Goal: Navigation & Orientation: Go to known website

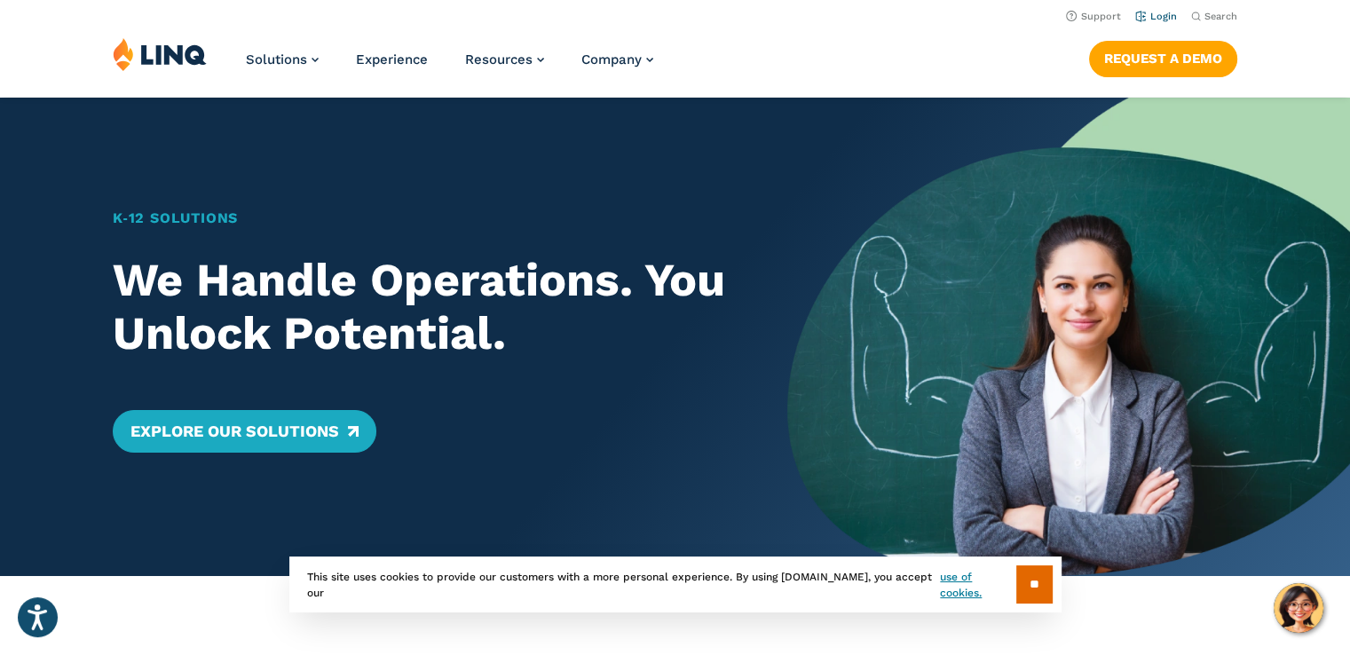
click at [1167, 15] on link "Login" at bounding box center [1156, 17] width 42 height 12
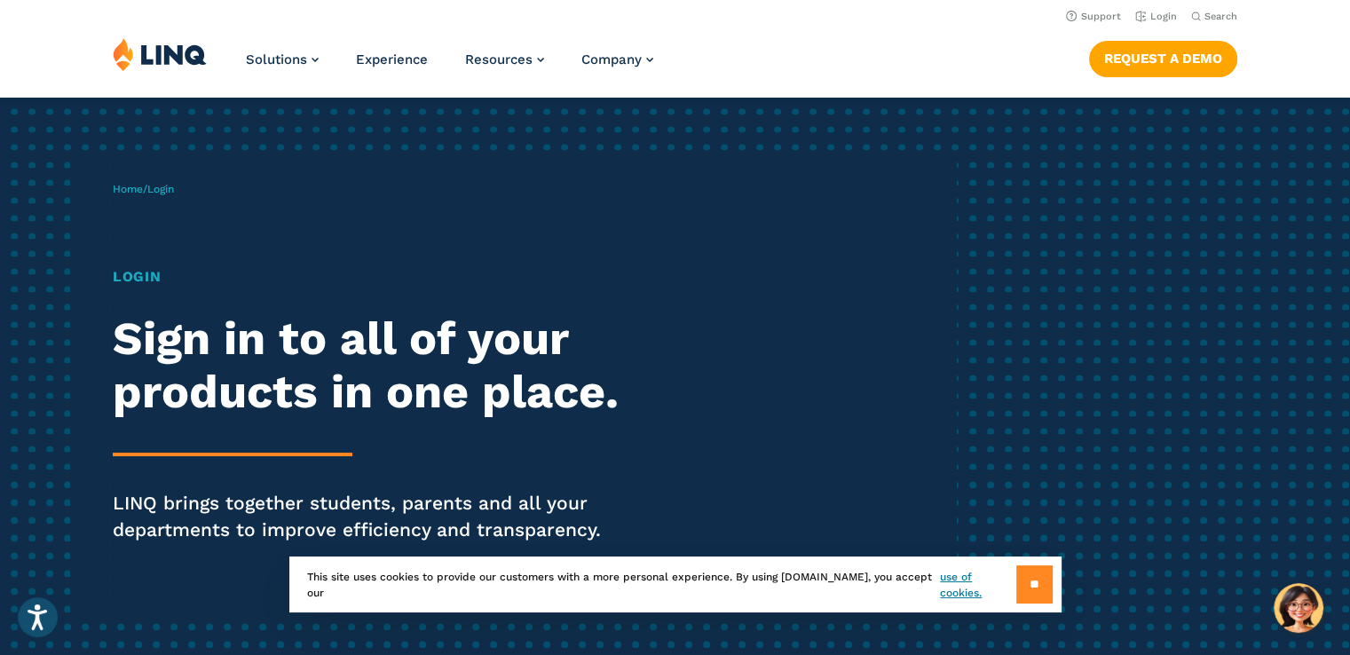
click at [1019, 593] on input "**" at bounding box center [1034, 584] width 36 height 38
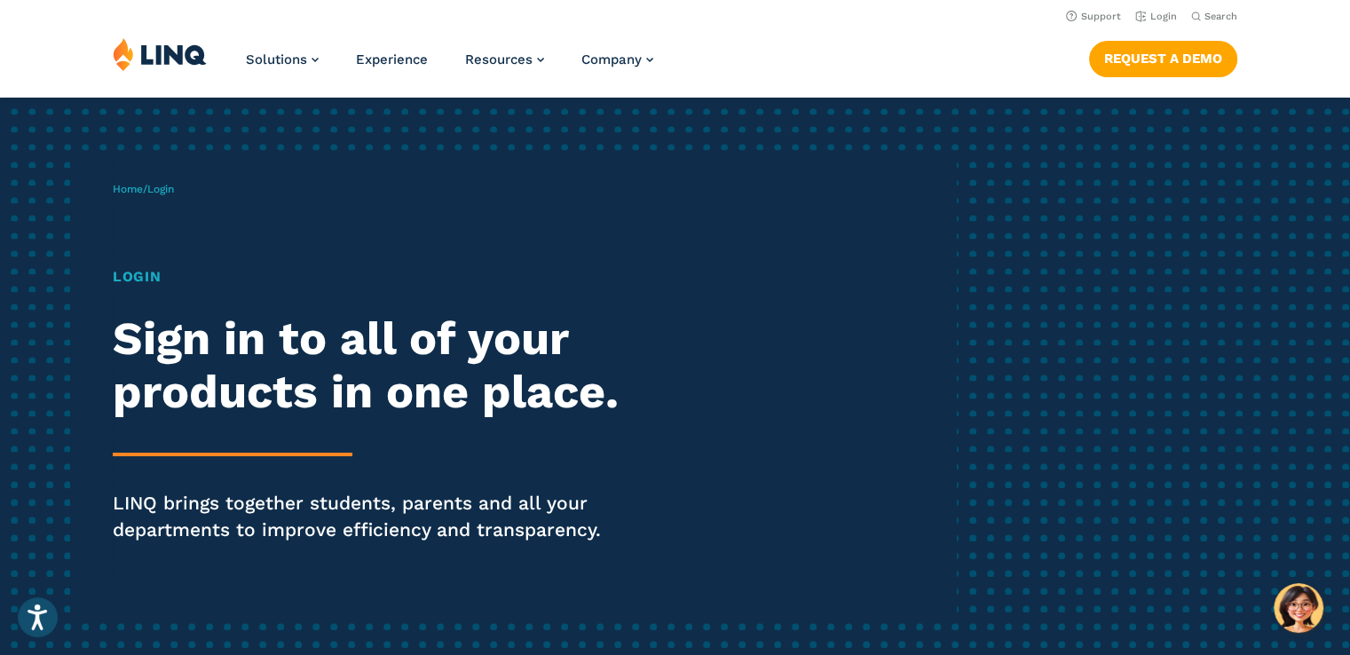
click at [145, 285] on h1 "Login" at bounding box center [373, 276] width 520 height 21
click at [143, 272] on h1 "Login" at bounding box center [373, 276] width 520 height 21
